Goal: Connect with others: Connect with others

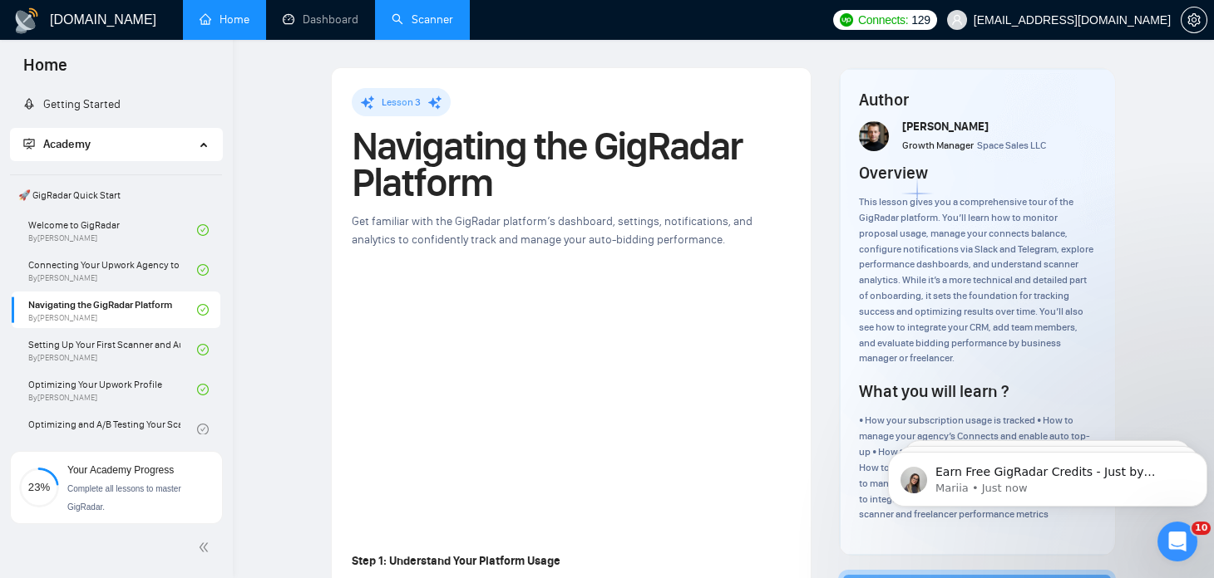
click at [407, 24] on link "Scanner" at bounding box center [422, 19] width 62 height 14
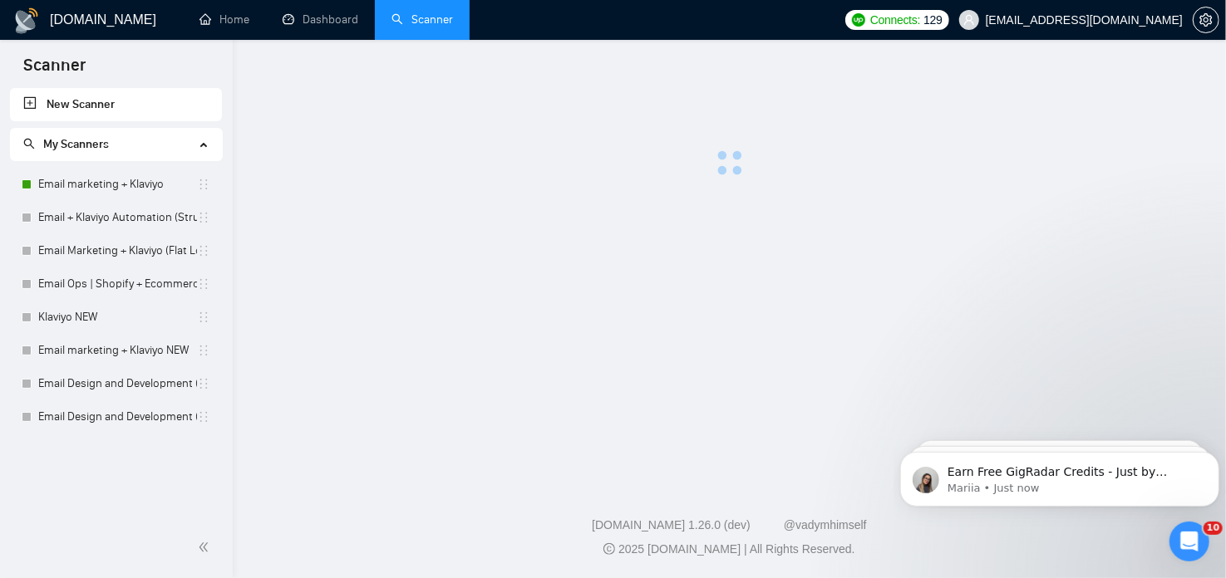
click at [1190, 541] on icon "Open Intercom Messenger" at bounding box center [1189, 540] width 12 height 13
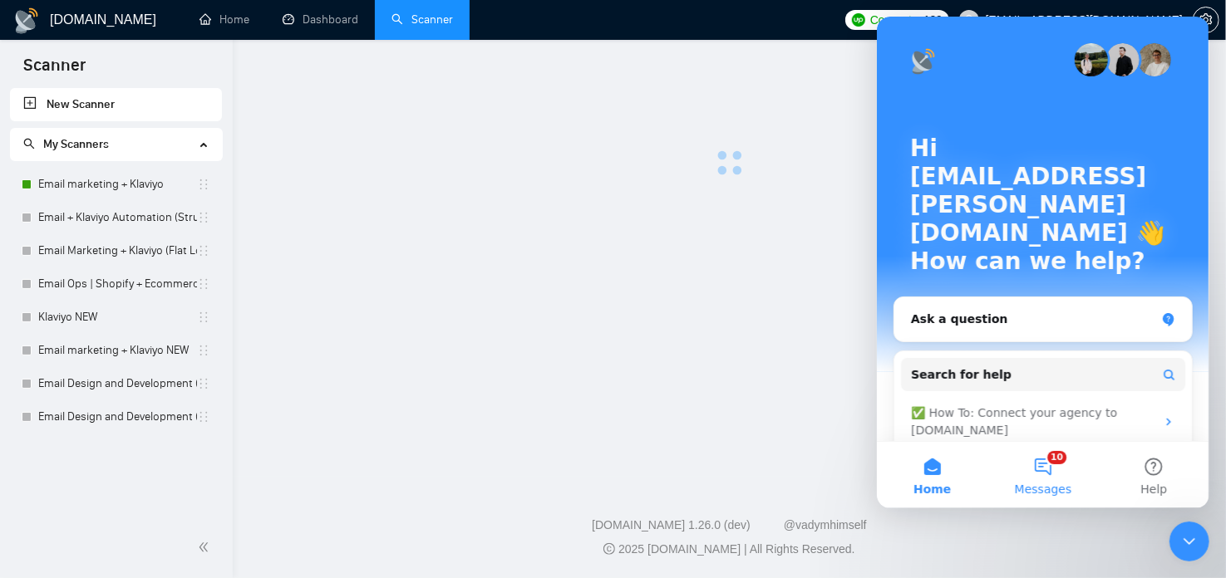
click at [1056, 475] on button "10 Messages" at bounding box center [1042, 475] width 111 height 66
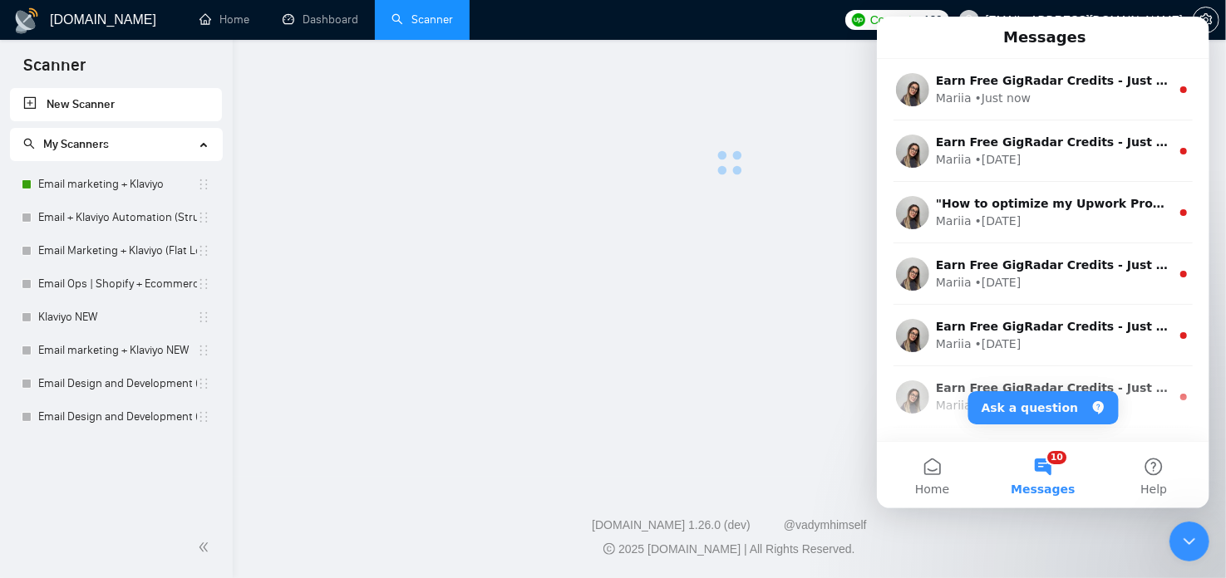
scroll to position [728, 0]
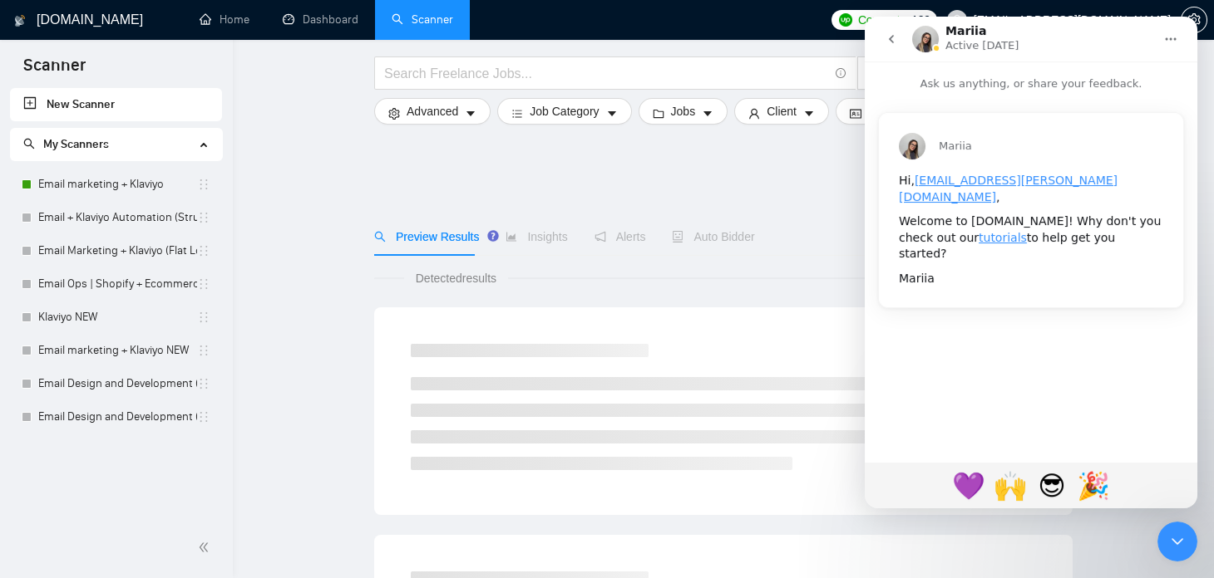
scroll to position [180, 0]
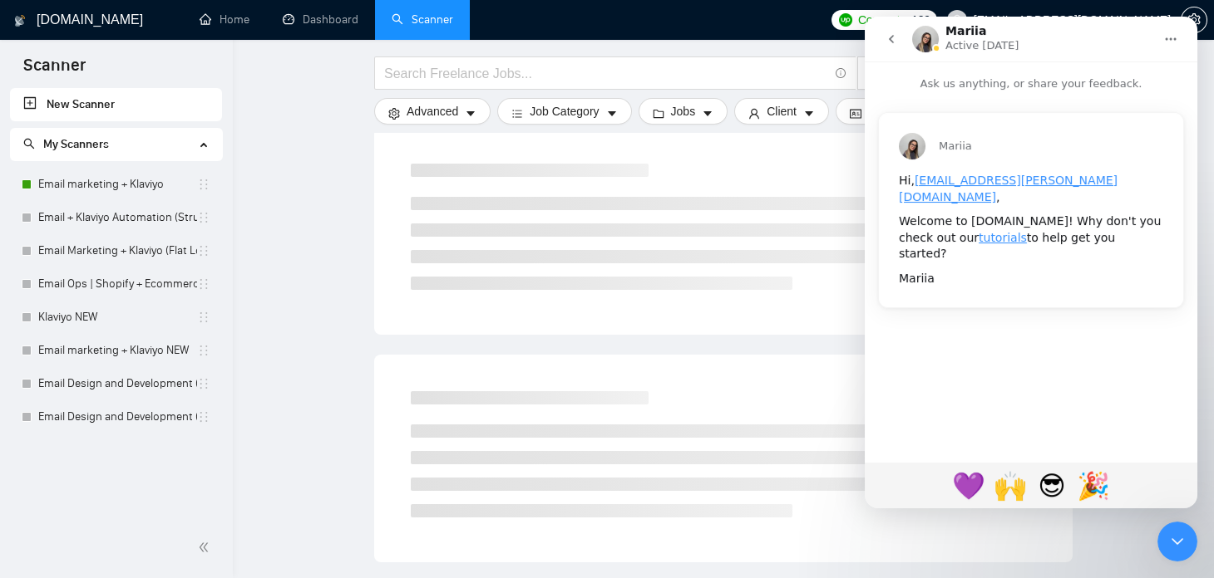
click at [889, 44] on icon "go back" at bounding box center [890, 38] width 13 height 13
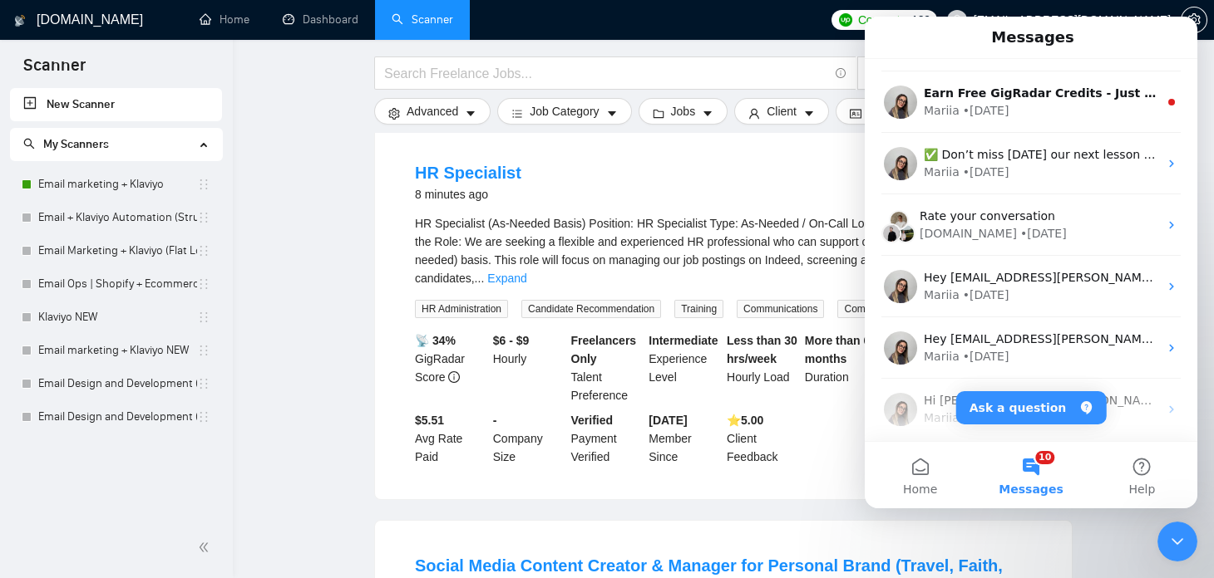
scroll to position [728, 0]
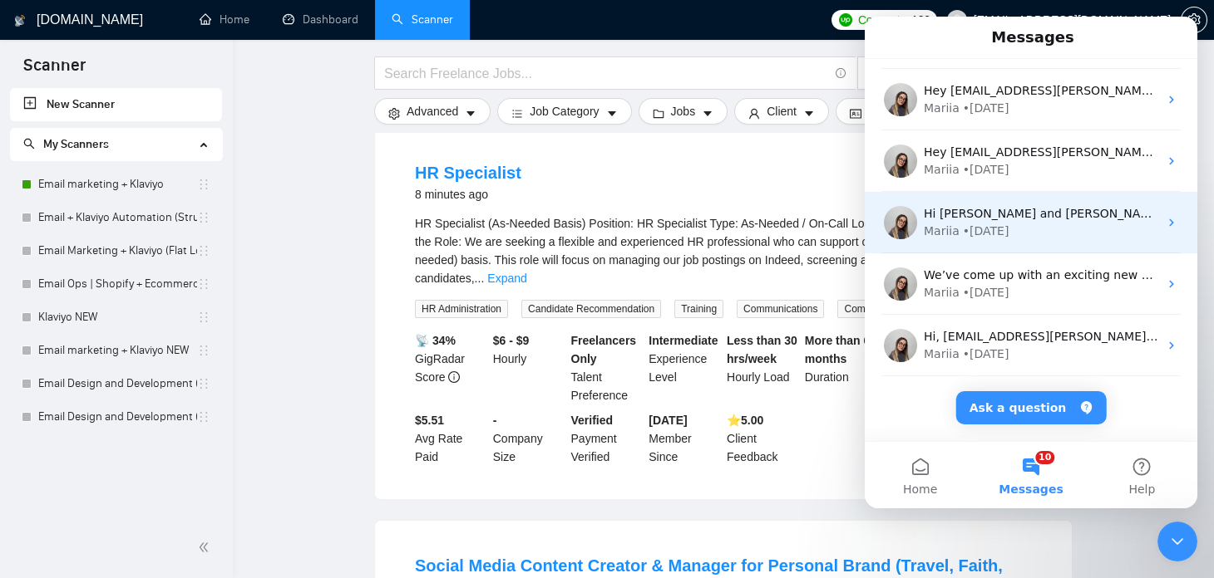
click at [1041, 225] on div "Mariia • [DATE]" at bounding box center [1040, 231] width 234 height 17
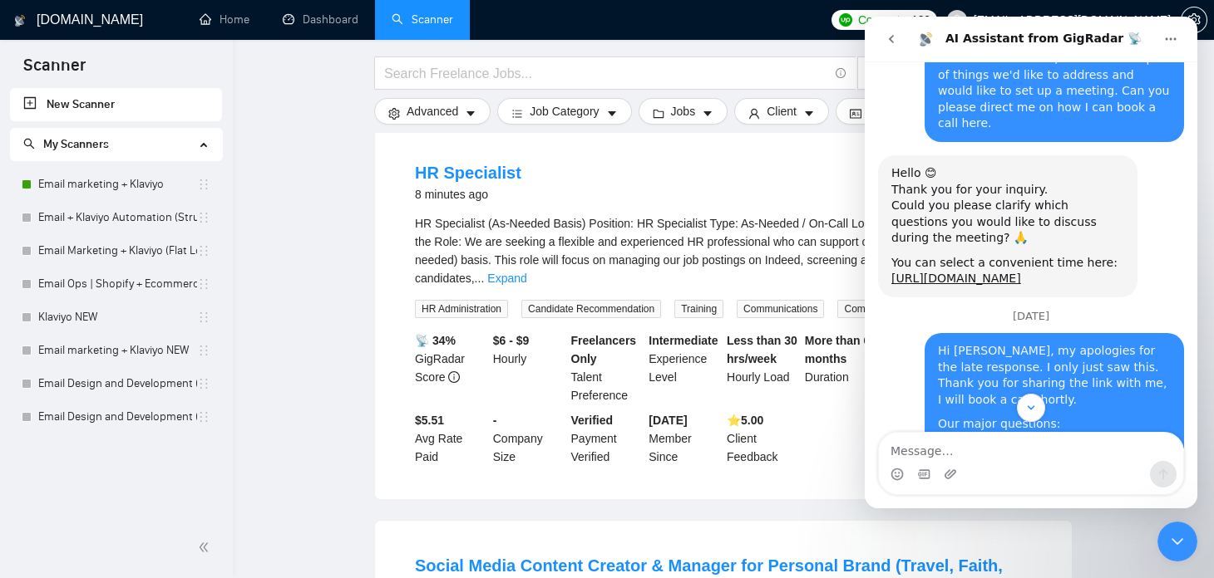
scroll to position [494, 0]
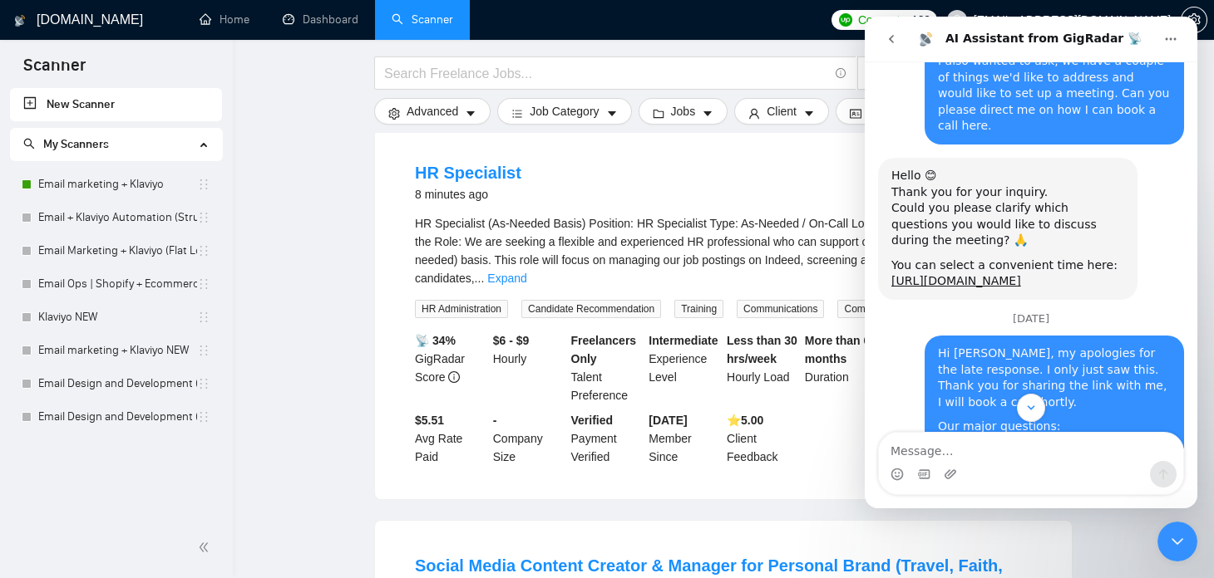
drag, startPoint x: 987, startPoint y: 224, endPoint x: 889, endPoint y: 205, distance: 99.8
click at [889, 205] on div "Hello 😊 Thank you for your inquiry. Could you please clarify which questions yo…" at bounding box center [1007, 229] width 259 height 142
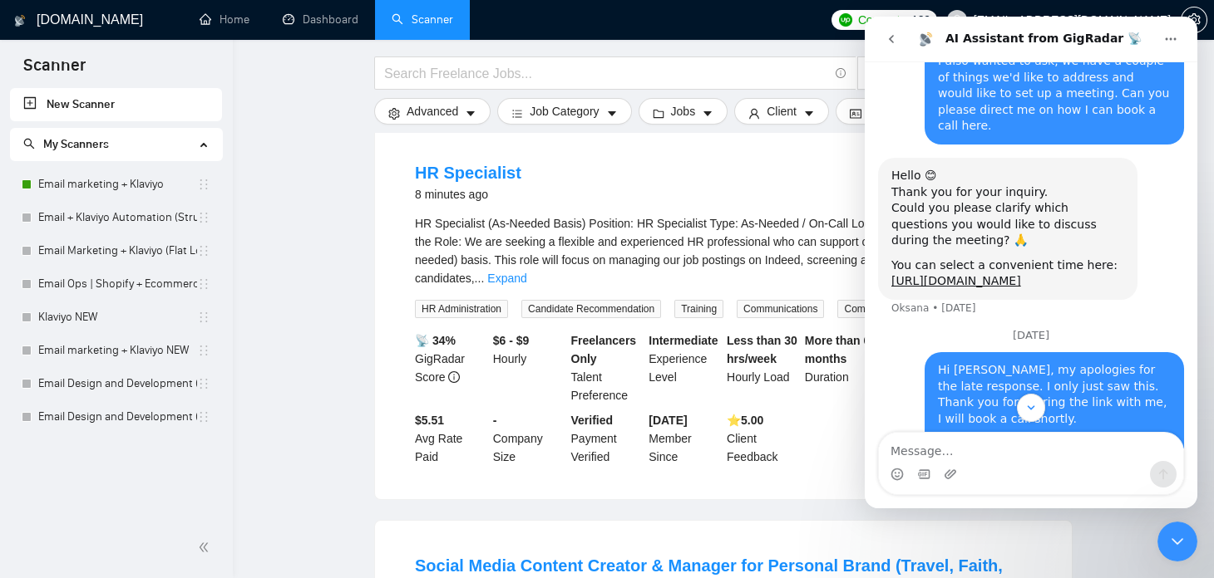
copy link "[URL][DOMAIN_NAME]"
click at [933, 274] on link "[URL][DOMAIN_NAME]" at bounding box center [956, 280] width 130 height 13
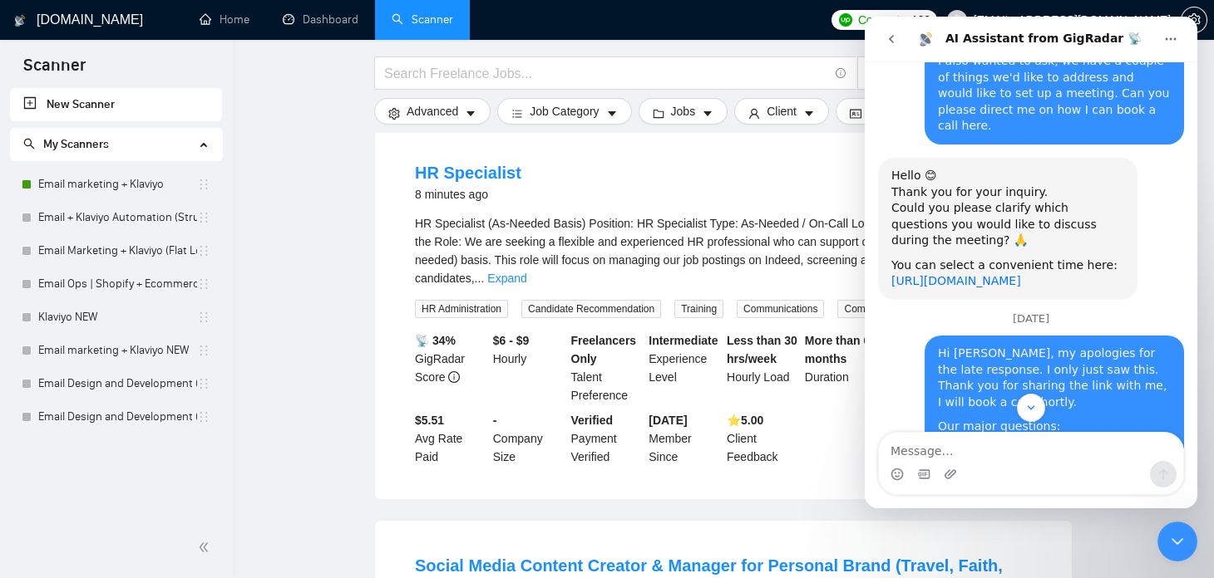
click at [957, 274] on link "[URL][DOMAIN_NAME]" at bounding box center [956, 280] width 130 height 13
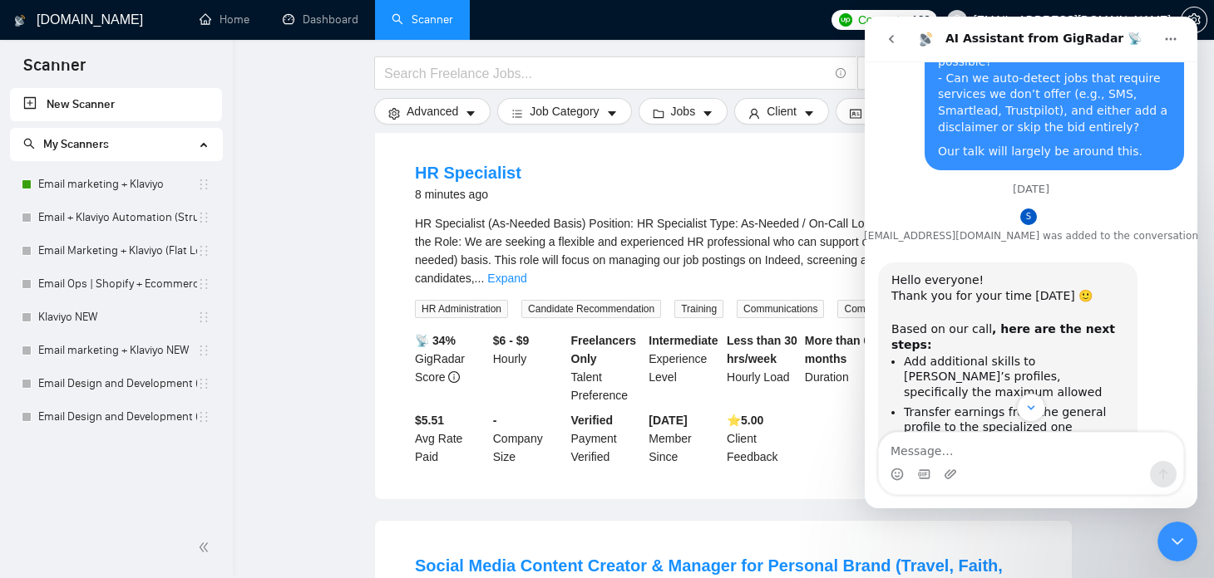
scroll to position [1337, 0]
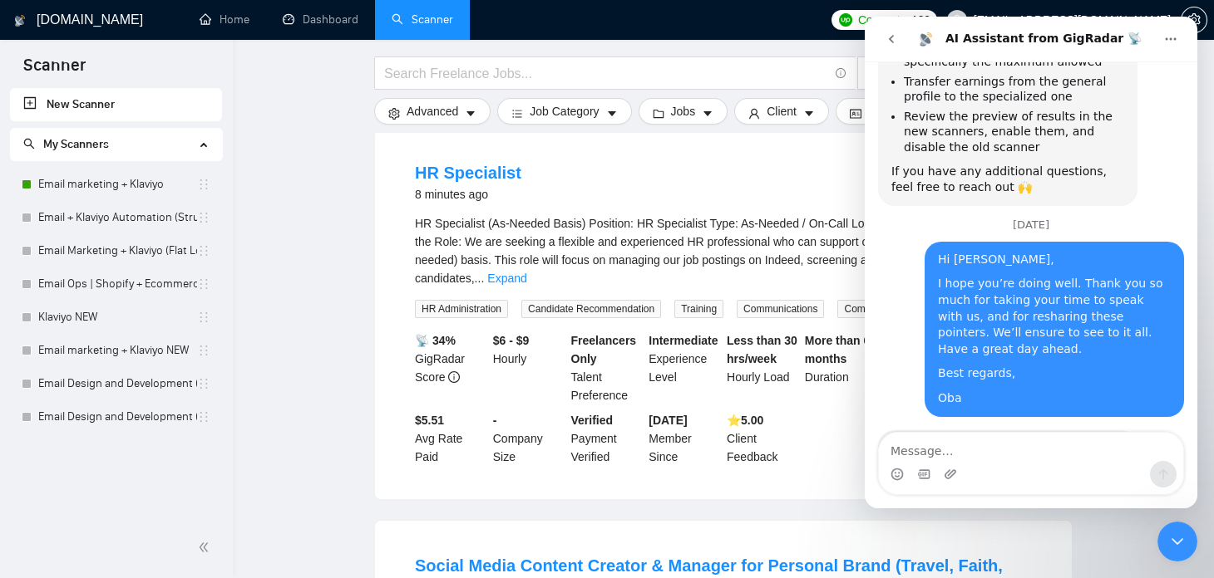
click at [725, 49] on div at bounding box center [723, 48] width 698 height 17
click at [1175, 535] on icon "Close Intercom Messenger" at bounding box center [1177, 542] width 20 height 20
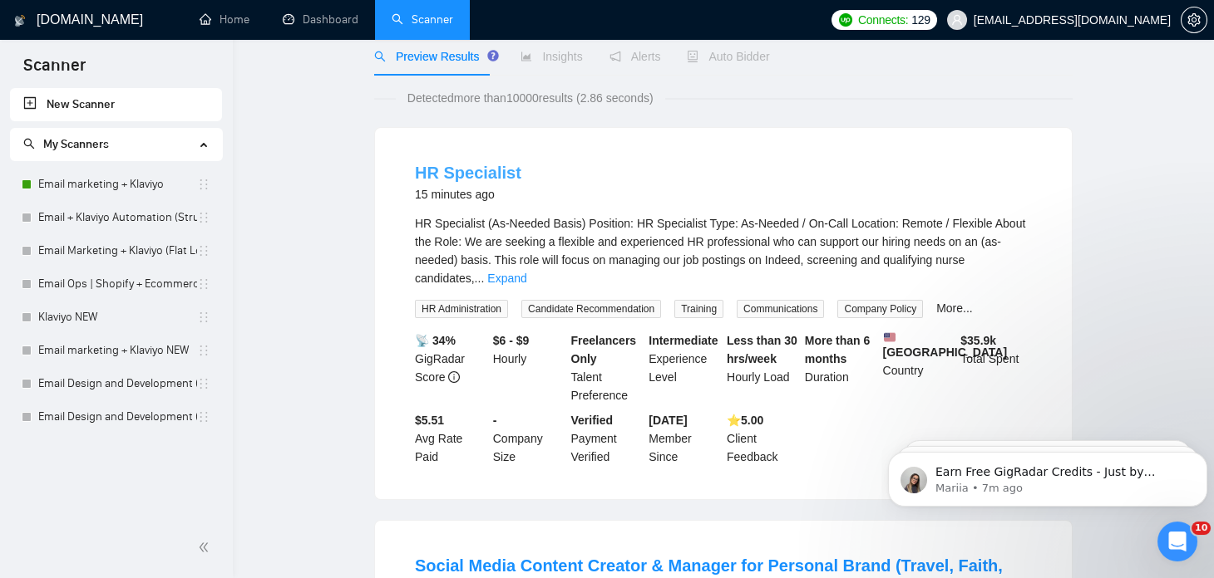
scroll to position [0, 0]
